Goal: Contribute content: Add original content to the website for others to see

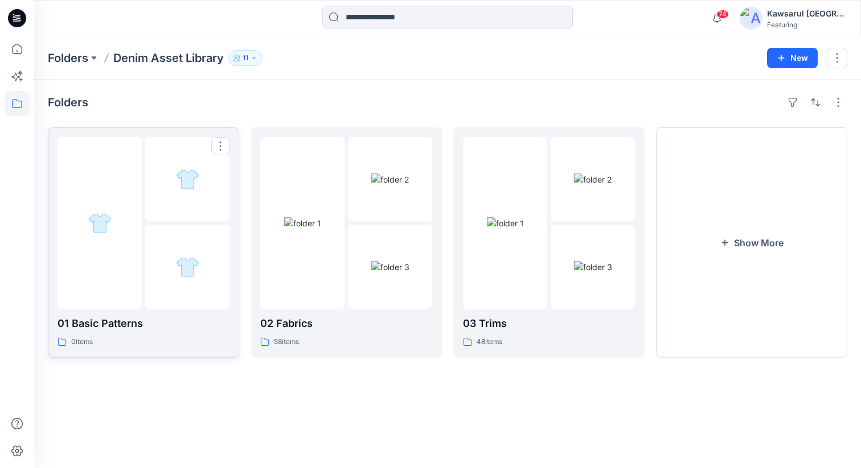
click at [180, 212] on div at bounding box center [187, 179] width 84 height 84
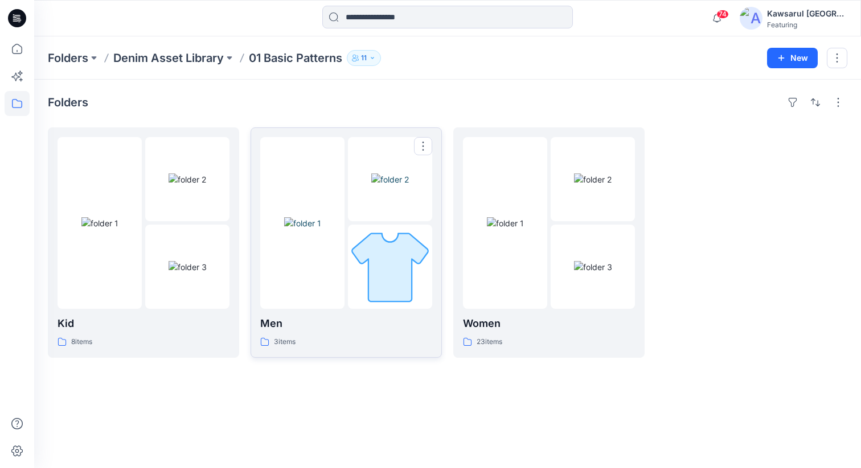
click at [371, 186] on img at bounding box center [390, 180] width 38 height 12
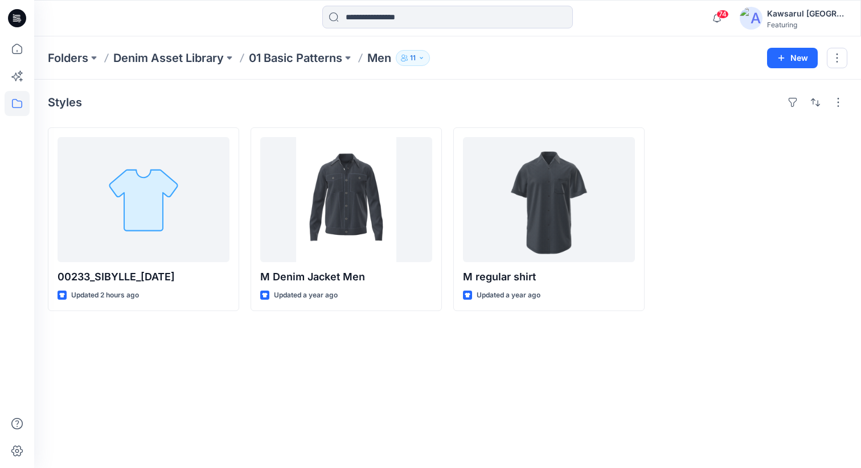
click at [717, 150] on div at bounding box center [751, 219] width 191 height 184
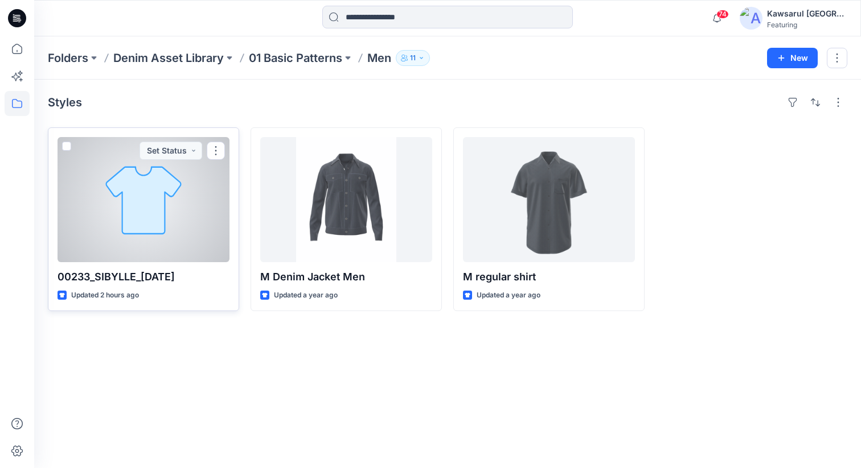
click at [140, 214] on div at bounding box center [143, 199] width 172 height 125
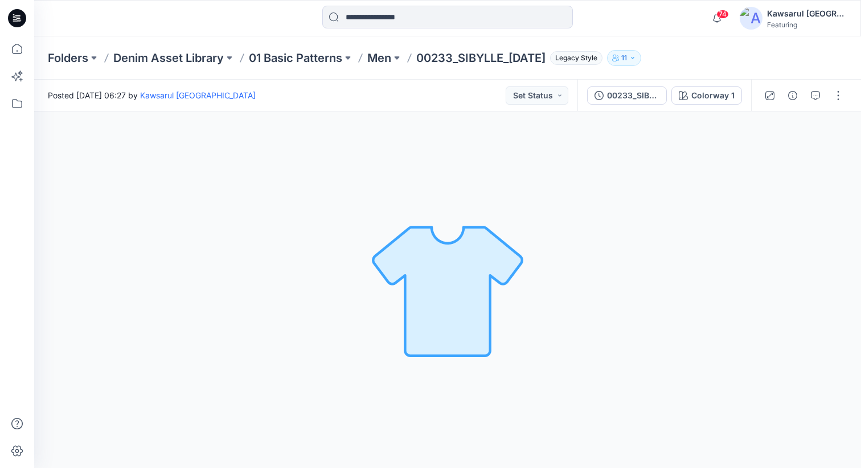
click at [446, 295] on img at bounding box center [447, 290] width 159 height 159
click at [714, 90] on div "Colorway 1" at bounding box center [712, 95] width 43 height 13
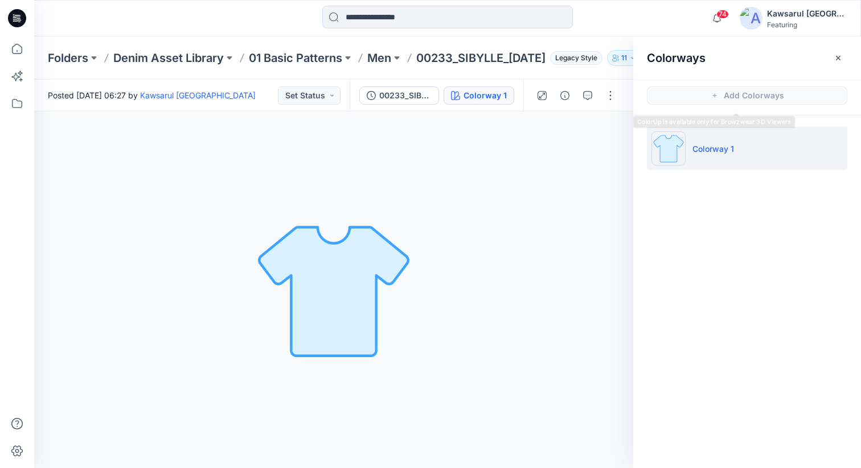
click at [720, 153] on p "Colorway 1" at bounding box center [713, 149] width 42 height 12
click at [837, 57] on icon "button" at bounding box center [838, 57] width 5 height 5
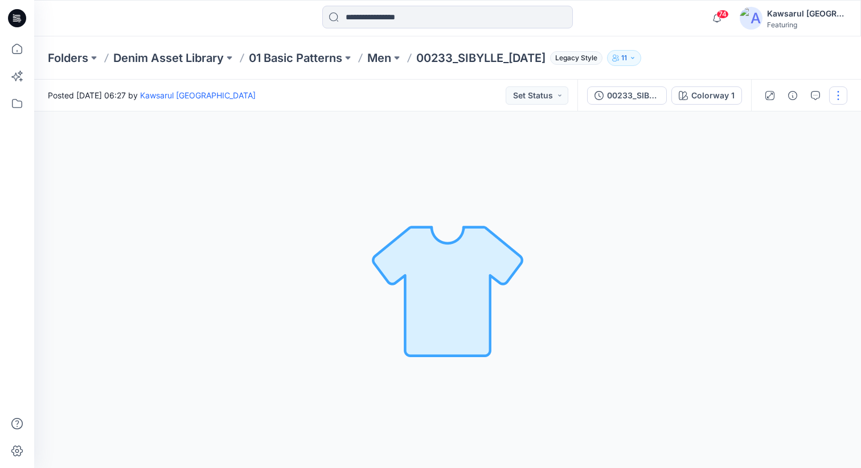
click at [838, 98] on button "button" at bounding box center [838, 96] width 18 height 18
click at [796, 114] on button "Edit" at bounding box center [790, 122] width 105 height 21
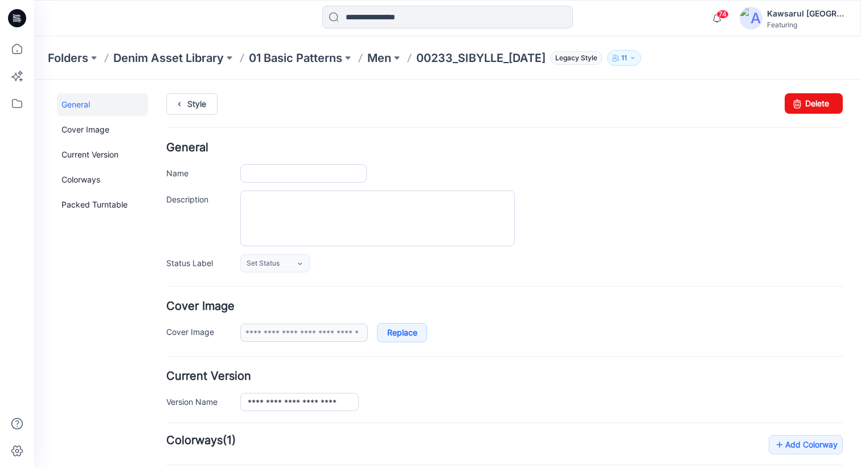
type input "**********"
